Goal: Transaction & Acquisition: Obtain resource

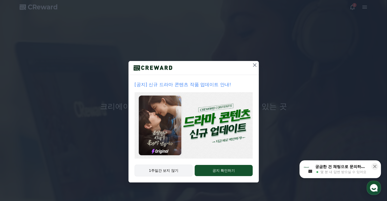
click at [166, 171] on button "1주일간 보지 않기" at bounding box center [164, 171] width 58 height 12
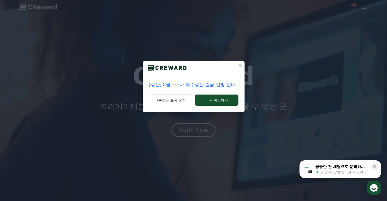
click at [242, 65] on icon at bounding box center [240, 65] width 6 height 6
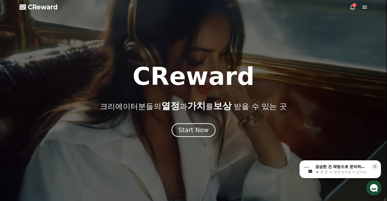
click at [353, 7] on div "2" at bounding box center [354, 5] width 4 height 4
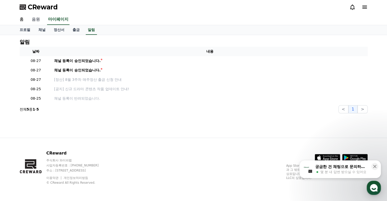
click at [34, 19] on link "음원" at bounding box center [36, 19] width 16 height 11
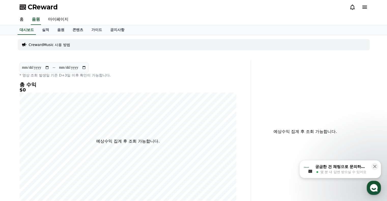
click at [47, 45] on p "CrewardMusic 사용 방법" at bounding box center [49, 44] width 41 height 5
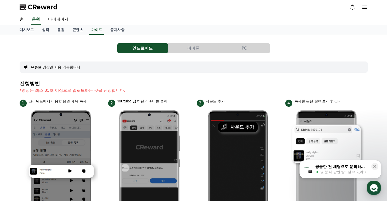
click at [244, 48] on button "PC" at bounding box center [244, 48] width 51 height 10
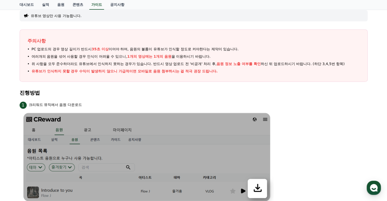
scroll to position [76, 0]
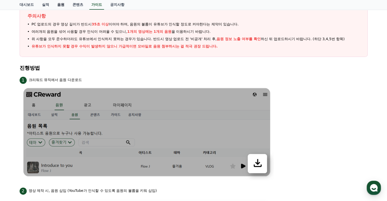
click at [62, 5] on link "음원" at bounding box center [60, 5] width 15 height 10
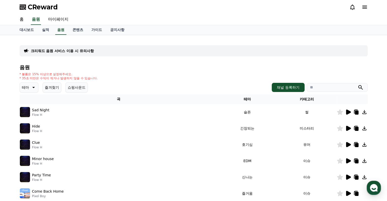
click at [348, 111] on icon at bounding box center [348, 112] width 5 height 5
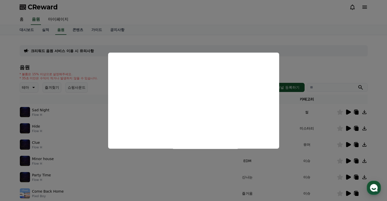
click at [349, 127] on button "close modal" at bounding box center [193, 100] width 387 height 201
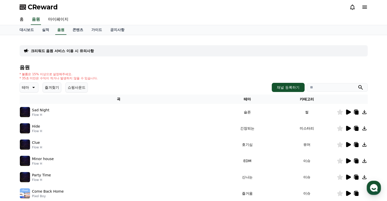
click at [347, 128] on icon at bounding box center [348, 128] width 5 height 5
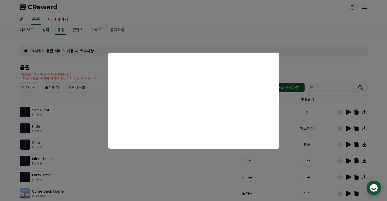
click at [347, 142] on button "close modal" at bounding box center [193, 100] width 387 height 201
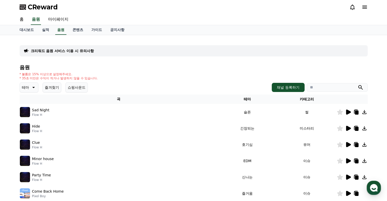
click at [349, 143] on icon at bounding box center [348, 144] width 5 height 5
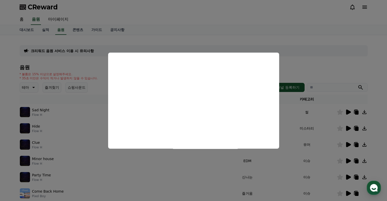
click at [292, 116] on button "close modal" at bounding box center [193, 100] width 387 height 201
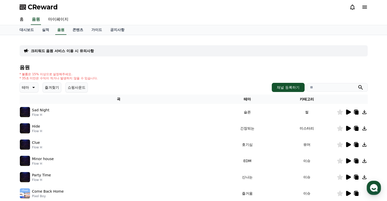
click at [364, 144] on icon at bounding box center [364, 145] width 4 height 4
click at [365, 112] on icon at bounding box center [364, 112] width 6 height 6
click at [96, 29] on link "가이드" at bounding box center [96, 30] width 19 height 10
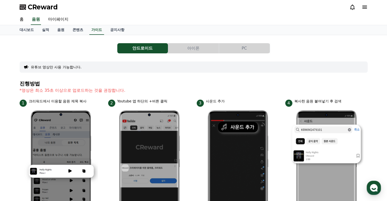
click at [247, 48] on button "PC" at bounding box center [244, 48] width 51 height 10
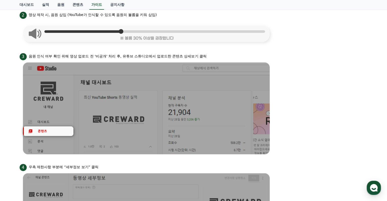
scroll to position [254, 0]
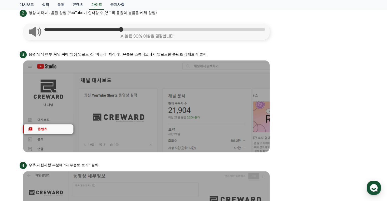
click at [314, 110] on li "3 음원 인식 여부 확인 위해 영상 업로드 전 '비공개' 처리 후, 유튜브 스튜디오에서 업로드한 콘텐츠 상세보기 클릭" at bounding box center [194, 102] width 348 height 105
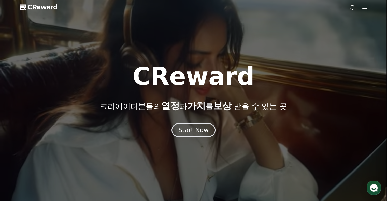
click at [365, 7] on icon at bounding box center [365, 7] width 6 height 6
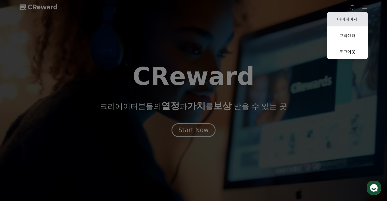
click at [349, 18] on link "마이페이지" at bounding box center [347, 19] width 41 height 14
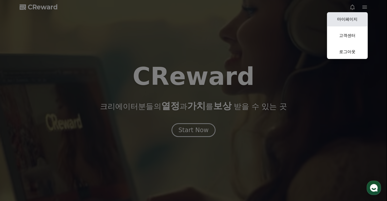
select select "**********"
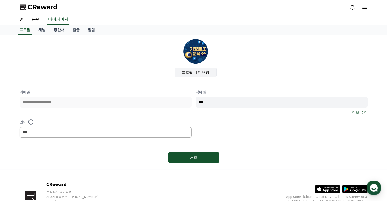
click at [198, 72] on label "프로필 사진 변경" at bounding box center [196, 73] width 42 height 10
click at [0, 0] on input "프로필 사진 변경" at bounding box center [0, 0] width 0 height 0
click at [37, 20] on link "음원" at bounding box center [36, 19] width 16 height 11
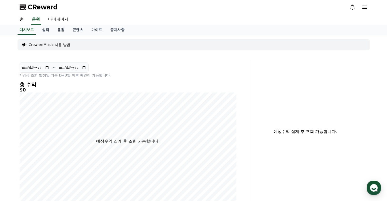
click at [61, 30] on link "음원" at bounding box center [60, 30] width 15 height 10
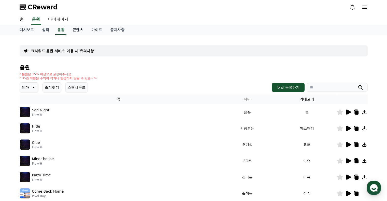
click at [79, 32] on link "콘텐츠" at bounding box center [77, 30] width 19 height 10
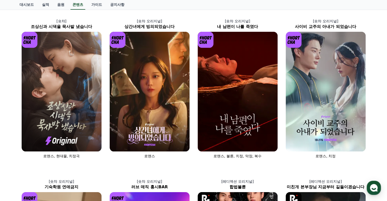
scroll to position [25, 0]
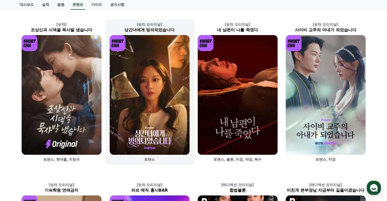
click at [157, 79] on img at bounding box center [150, 95] width 80 height 120
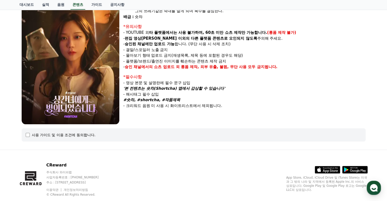
scroll to position [81, 0]
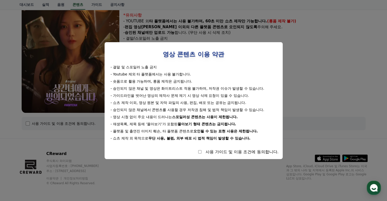
select select
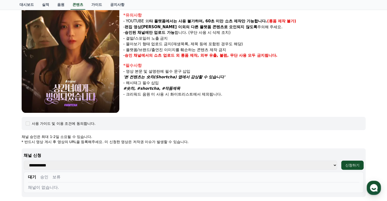
click at [67, 165] on select "**********" at bounding box center [180, 165] width 313 height 9
select select "**********"
click at [24, 161] on select "**********" at bounding box center [180, 165] width 313 height 9
click at [354, 166] on div "신청하기" at bounding box center [352, 165] width 14 height 5
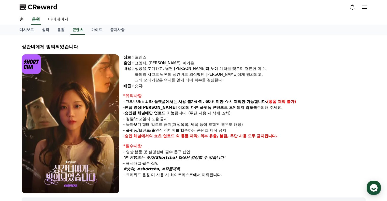
select select
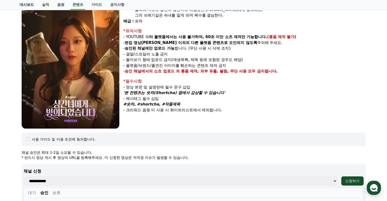
scroll to position [25, 0]
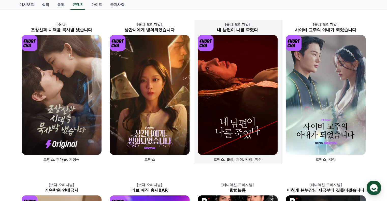
click at [235, 121] on img at bounding box center [238, 95] width 80 height 120
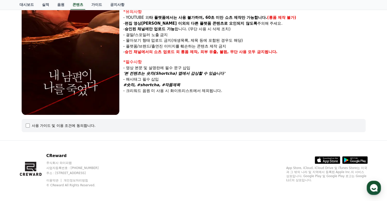
scroll to position [86, 0]
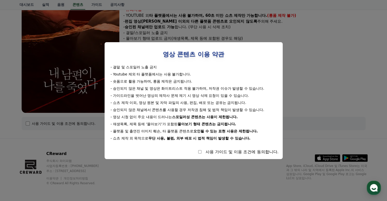
select select
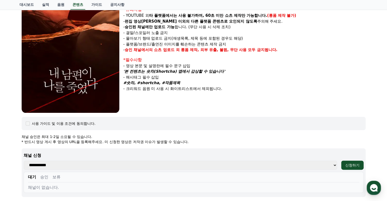
click at [108, 168] on select "**********" at bounding box center [180, 165] width 313 height 9
select select "**********"
click at [24, 161] on select "**********" at bounding box center [180, 165] width 313 height 9
click at [352, 165] on div "신청하기" at bounding box center [352, 165] width 14 height 5
select select
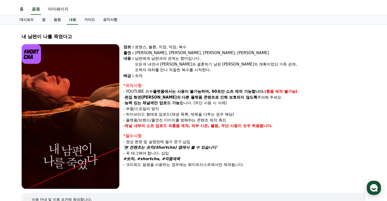
scroll to position [10, 0]
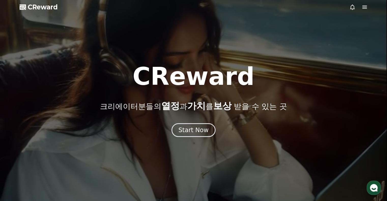
click at [364, 9] on icon at bounding box center [365, 7] width 6 height 6
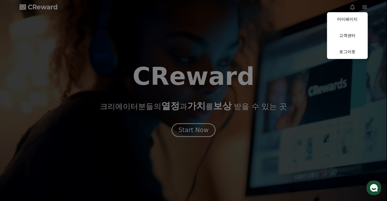
click at [153, 96] on button "close" at bounding box center [193, 100] width 387 height 201
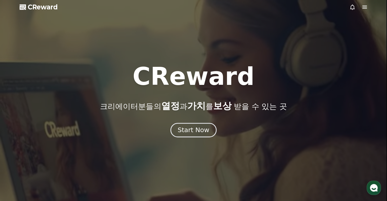
click at [192, 130] on div "Start Now" at bounding box center [194, 130] width 32 height 9
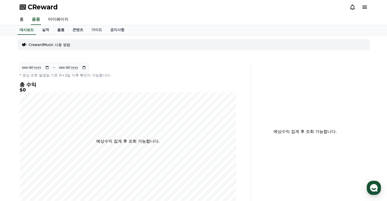
click at [64, 30] on link "음원" at bounding box center [60, 30] width 15 height 10
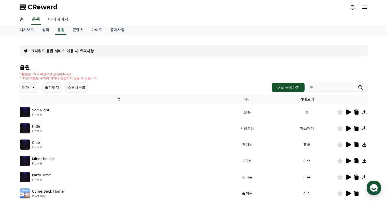
click at [365, 112] on icon at bounding box center [364, 112] width 6 height 6
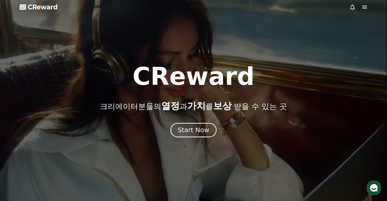
click at [186, 128] on div "Start Now" at bounding box center [194, 130] width 32 height 9
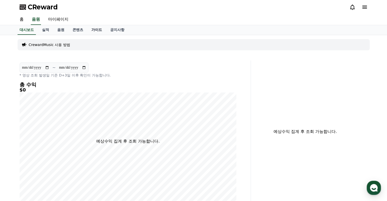
click at [101, 30] on link "가이드" at bounding box center [96, 30] width 19 height 10
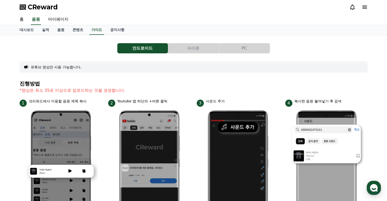
click at [250, 48] on button "PC" at bounding box center [244, 48] width 51 height 10
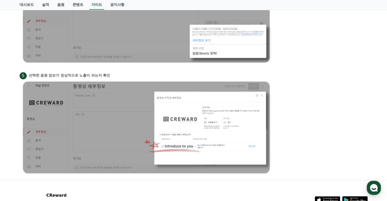
scroll to position [458, 0]
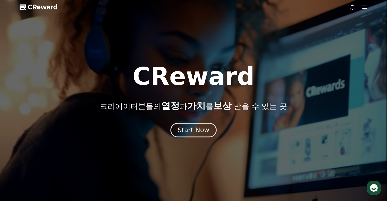
click at [191, 128] on div "Start Now" at bounding box center [194, 130] width 32 height 9
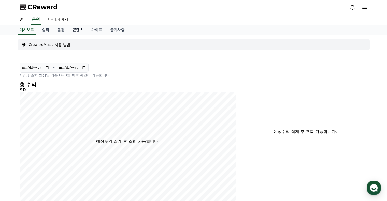
click at [76, 30] on link "콘텐츠" at bounding box center [77, 30] width 19 height 10
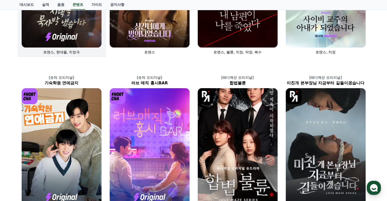
scroll to position [153, 0]
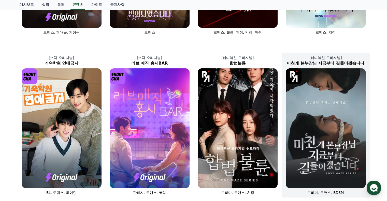
click at [314, 127] on img at bounding box center [326, 128] width 80 height 120
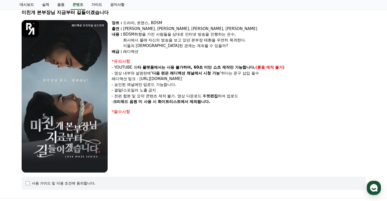
scroll to position [51, 0]
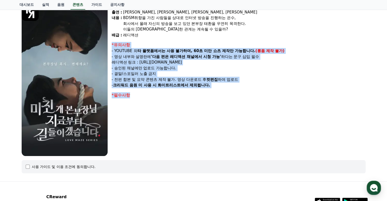
drag, startPoint x: 110, startPoint y: 43, endPoint x: 198, endPoint y: 92, distance: 101.4
click at [198, 92] on div "장르 : 드라마, 로맨스, BDSM 출연 : 강지은, 강도윤, 정지유, 최홍락 내용 : BDSM취향을 가진 사람들을 상대로 인터넷 방송을 진행…" at bounding box center [194, 80] width 344 height 153
copy div "*유의사항 - YOUTUBE 외 타 플랫폼에서는 사용 불가하며, 60초 미만 쇼츠 제작만 가능합니다. (롱폼 제작 불가) - 영상 내부와 설명…"
click at [234, 105] on div "장르 : 드라마, 로맨스, BDSM 출연 : 강지은, 강도윤, 정지유, 최홍락 내용 : BDSM취향을 가진 사람들을 상대로 인터넷 방송을 진행…" at bounding box center [239, 80] width 254 height 153
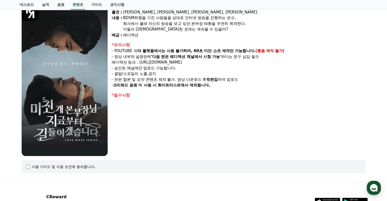
click at [372, 1] on div "대시보드 실적 음원 콘텐츠 가이드 공지사항" at bounding box center [193, 5] width 387 height 10
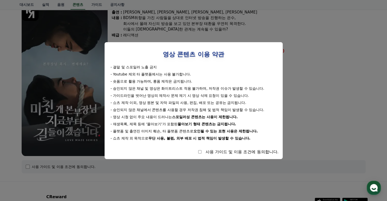
select select
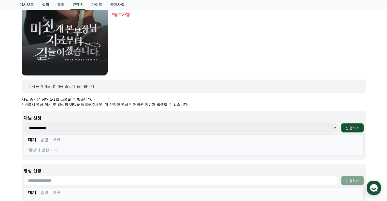
scroll to position [153, 0]
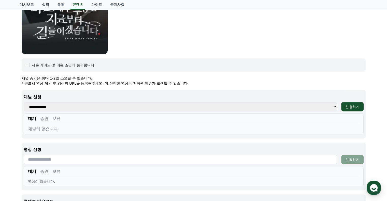
click at [68, 106] on select "**********" at bounding box center [180, 106] width 313 height 9
select select "**********"
click at [24, 102] on select "**********" at bounding box center [180, 106] width 313 height 9
click at [351, 107] on div "신청하기" at bounding box center [352, 106] width 14 height 5
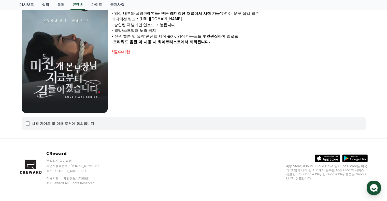
select select
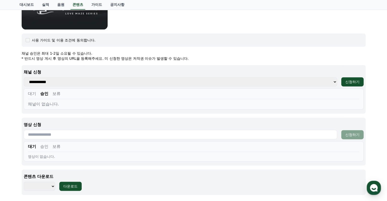
scroll to position [196, 0]
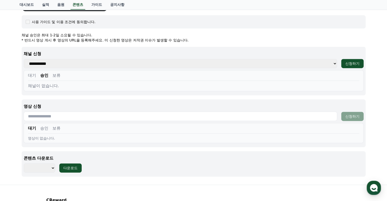
click at [70, 117] on input "text" at bounding box center [180, 116] width 313 height 9
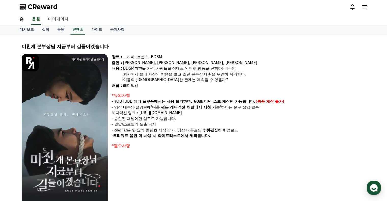
scroll to position [0, 0]
